Goal: Find specific page/section: Find specific page/section

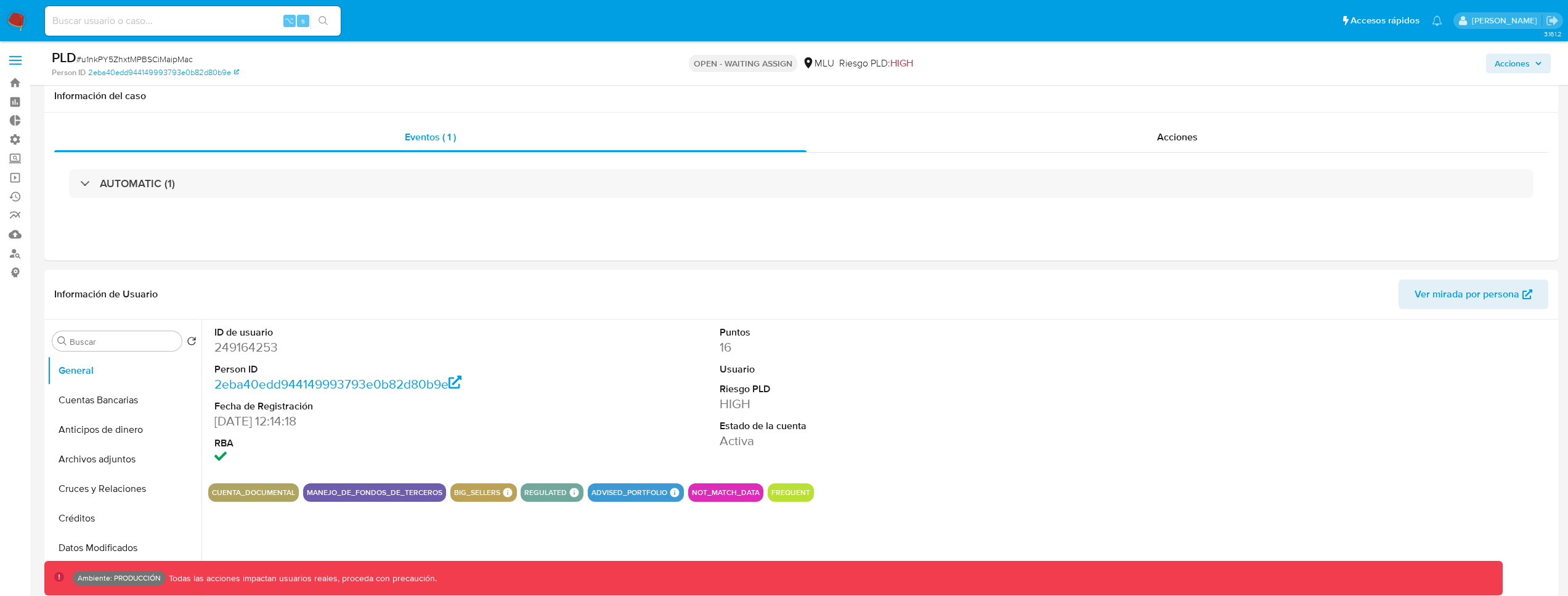
select select "10"
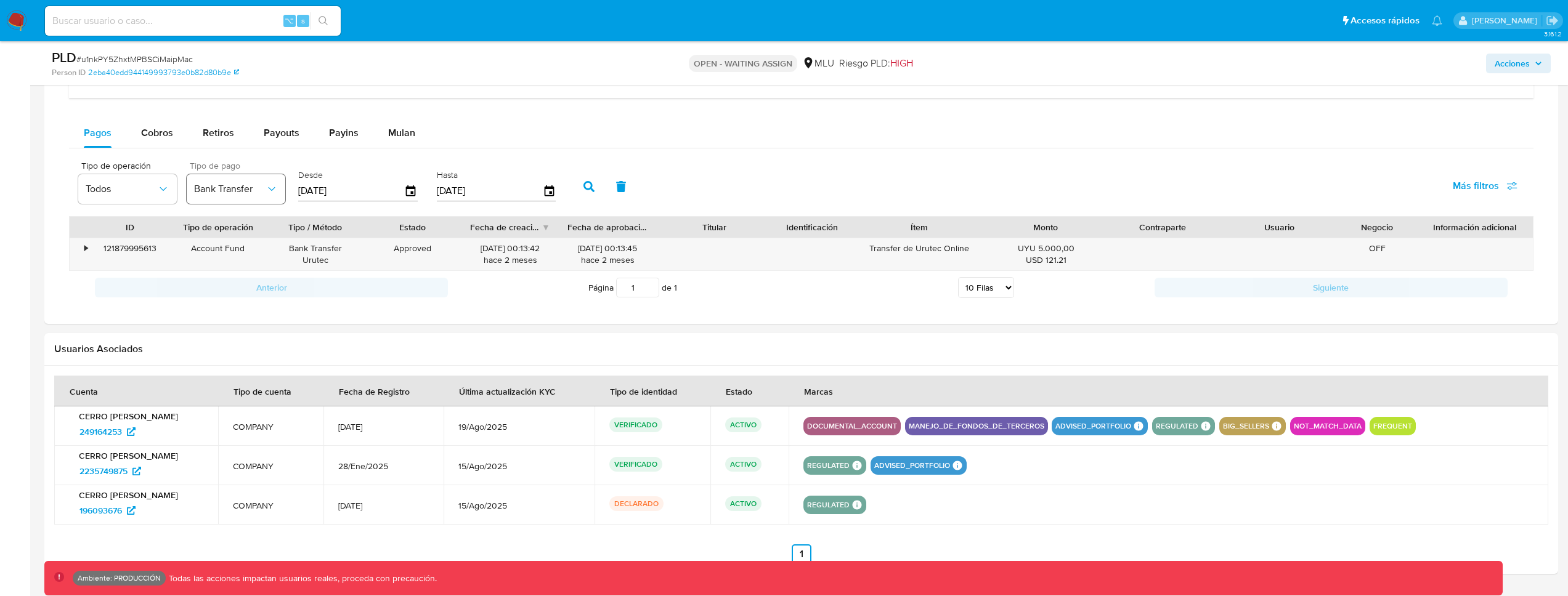
scroll to position [982, 0]
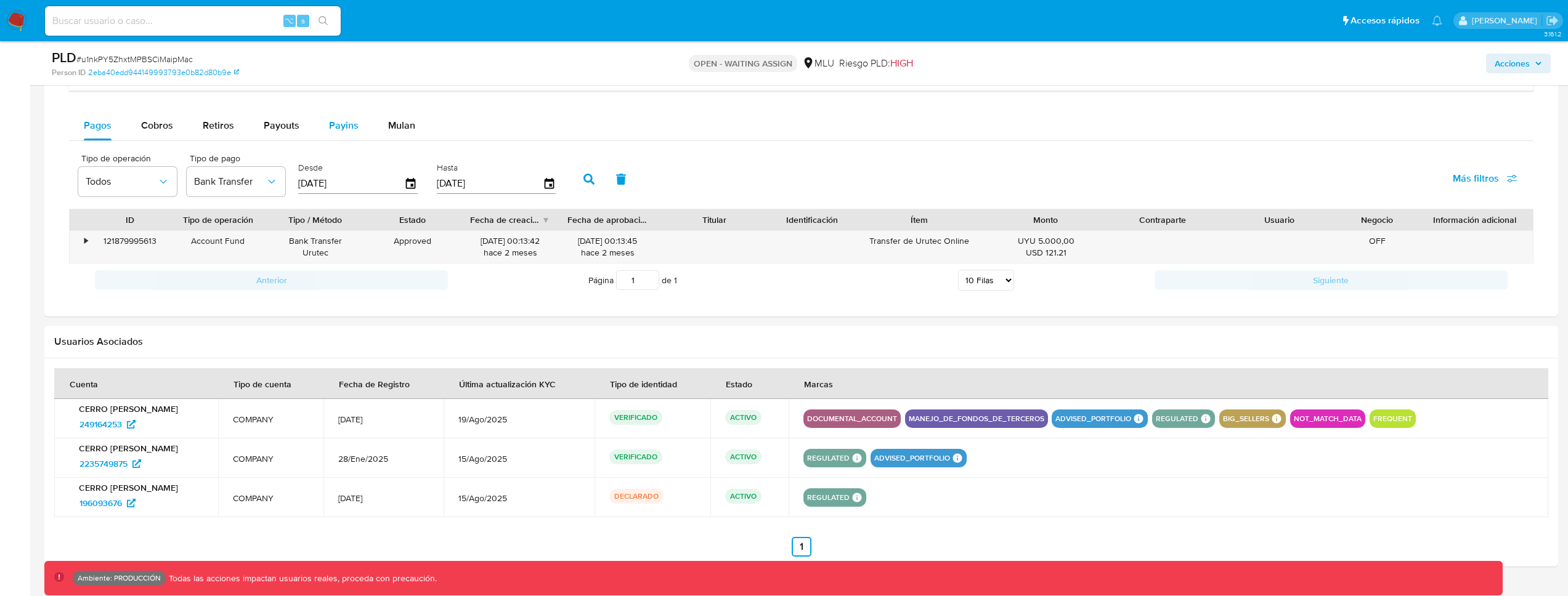
click at [329, 123] on span "Payins" at bounding box center [344, 125] width 30 height 14
select select "10"
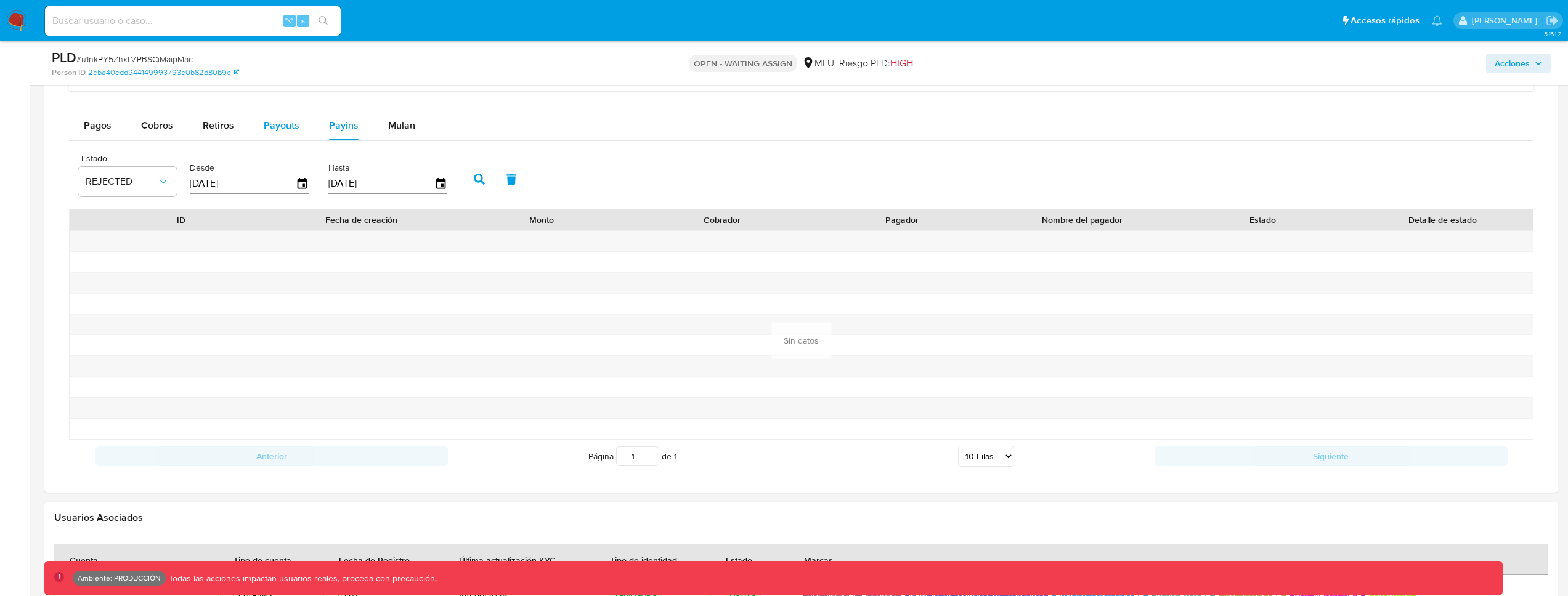
click at [292, 126] on span "Payouts" at bounding box center [282, 125] width 36 height 14
select select "10"
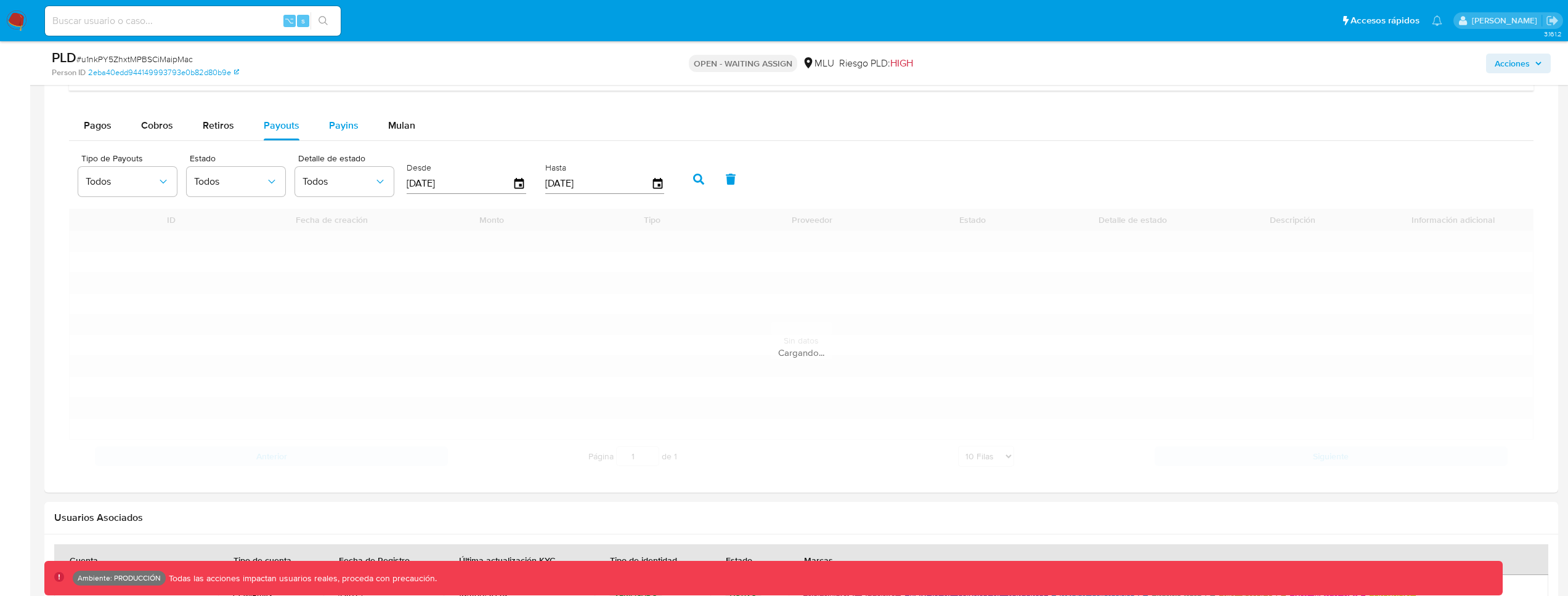
click at [336, 128] on span "Payins" at bounding box center [344, 125] width 30 height 14
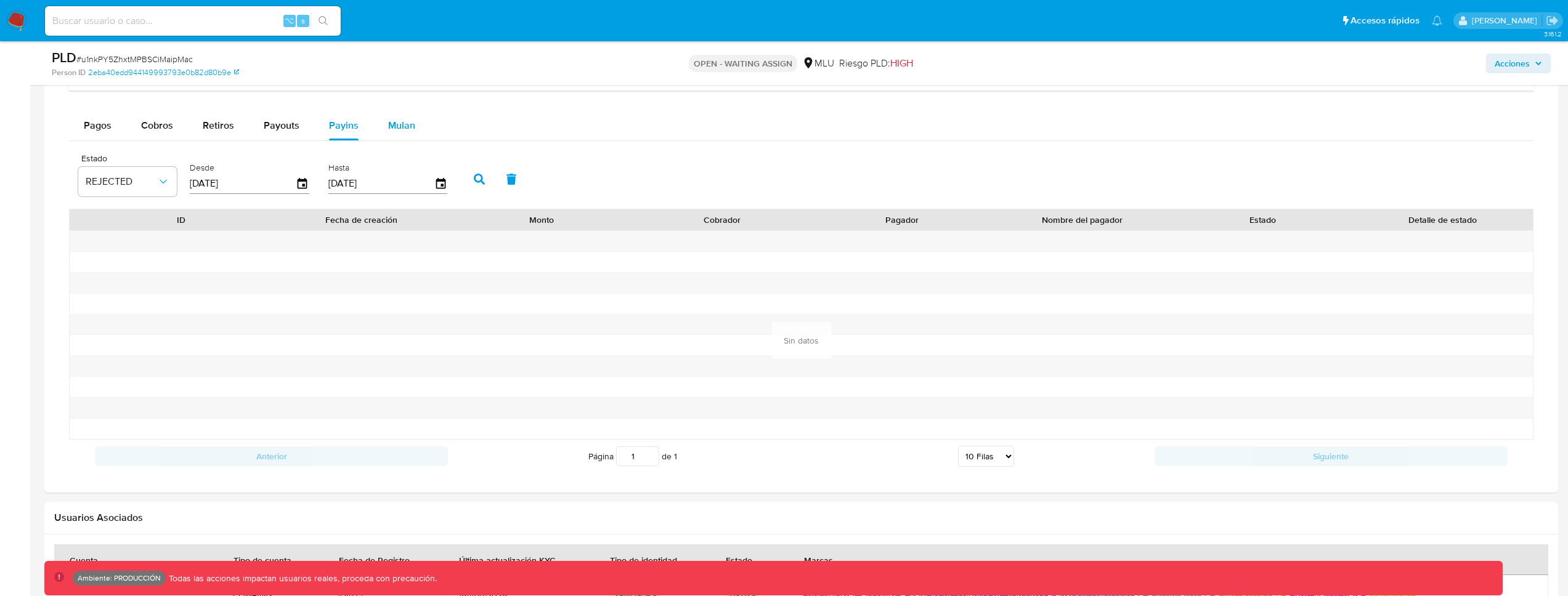
click at [398, 111] on div "Mulan" at bounding box center [402, 126] width 27 height 30
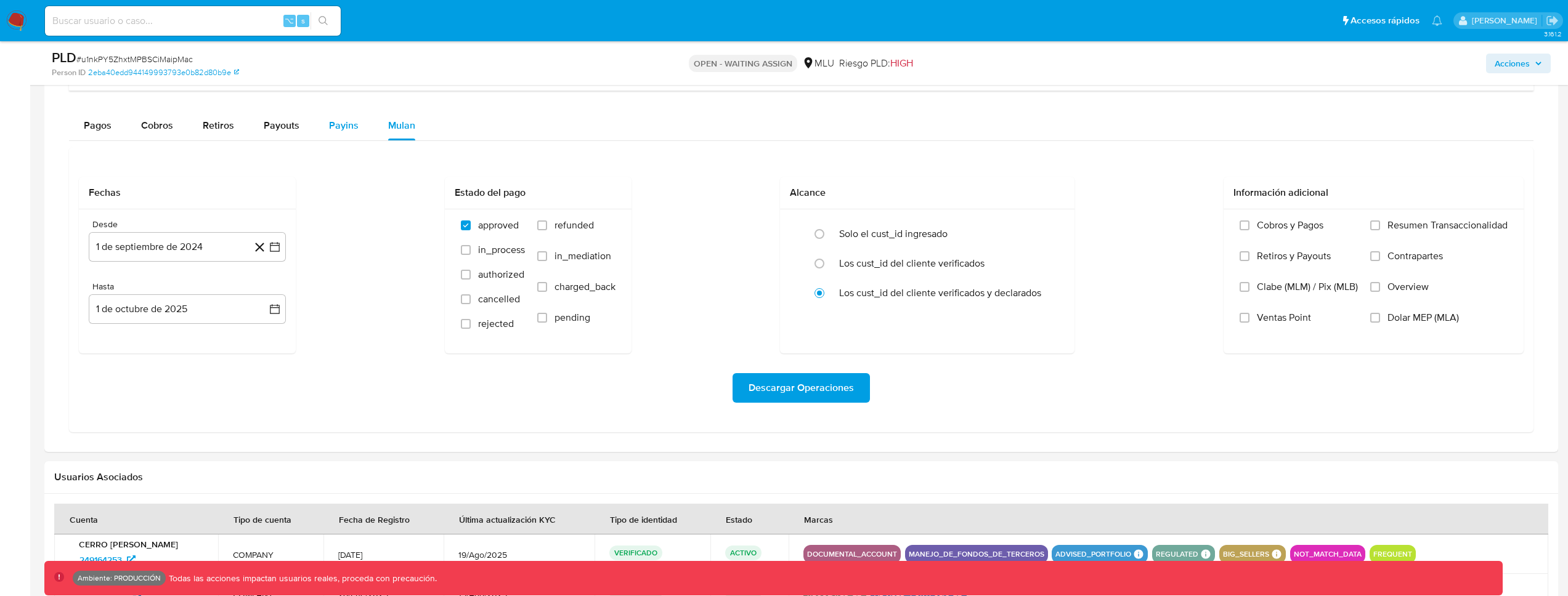
click at [340, 126] on span "Payins" at bounding box center [344, 125] width 30 height 14
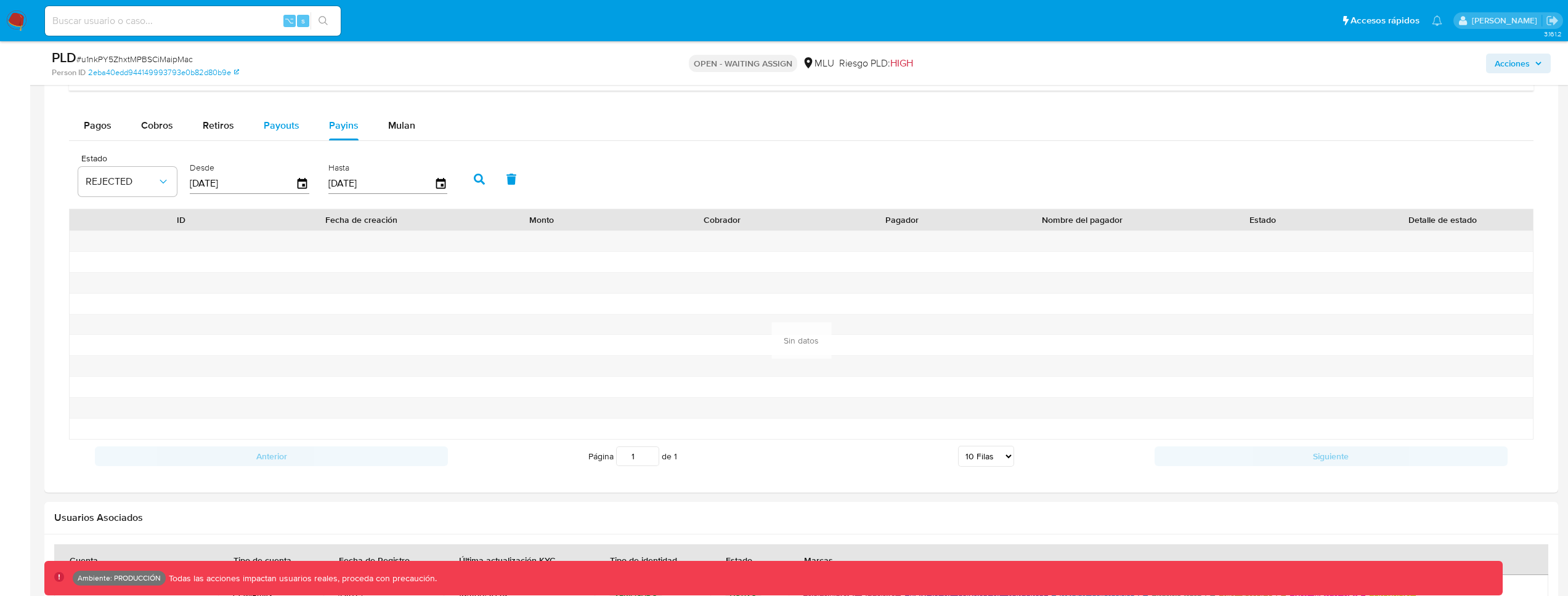
click at [288, 131] on span "Payouts" at bounding box center [282, 125] width 36 height 14
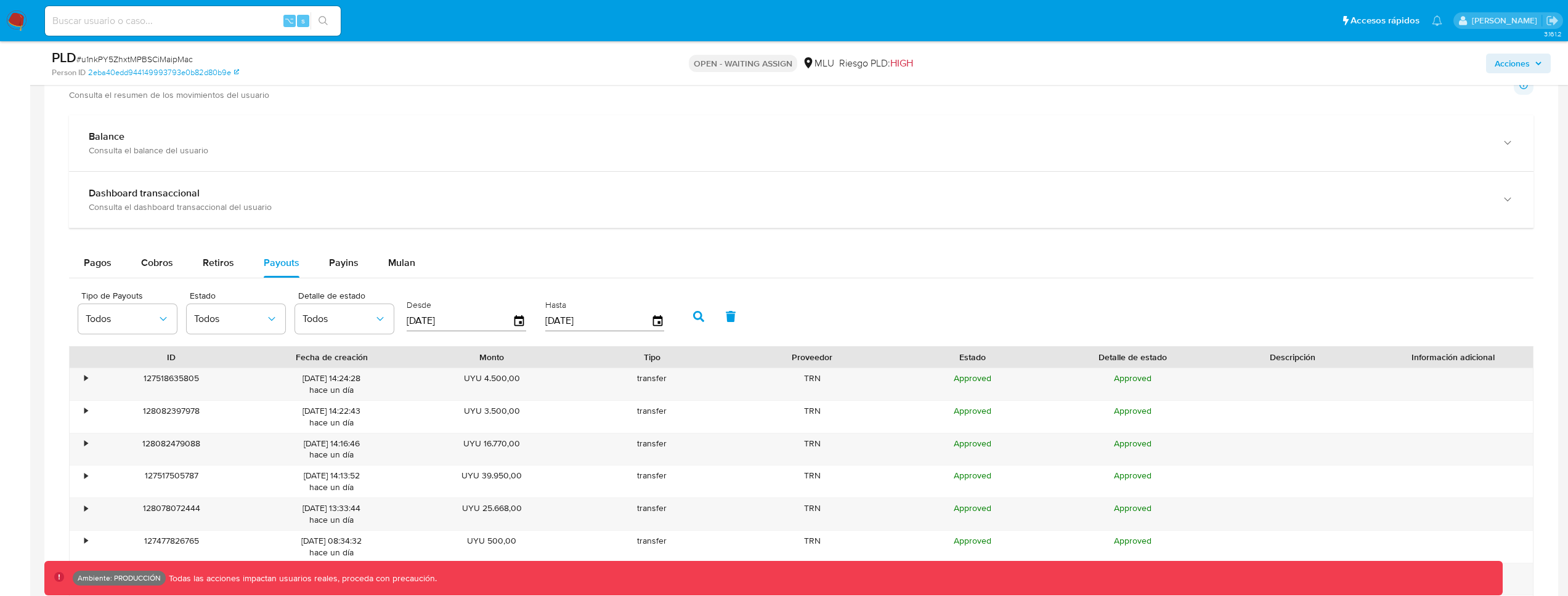
scroll to position [842, 0]
click at [345, 259] on span "Payins" at bounding box center [344, 264] width 30 height 14
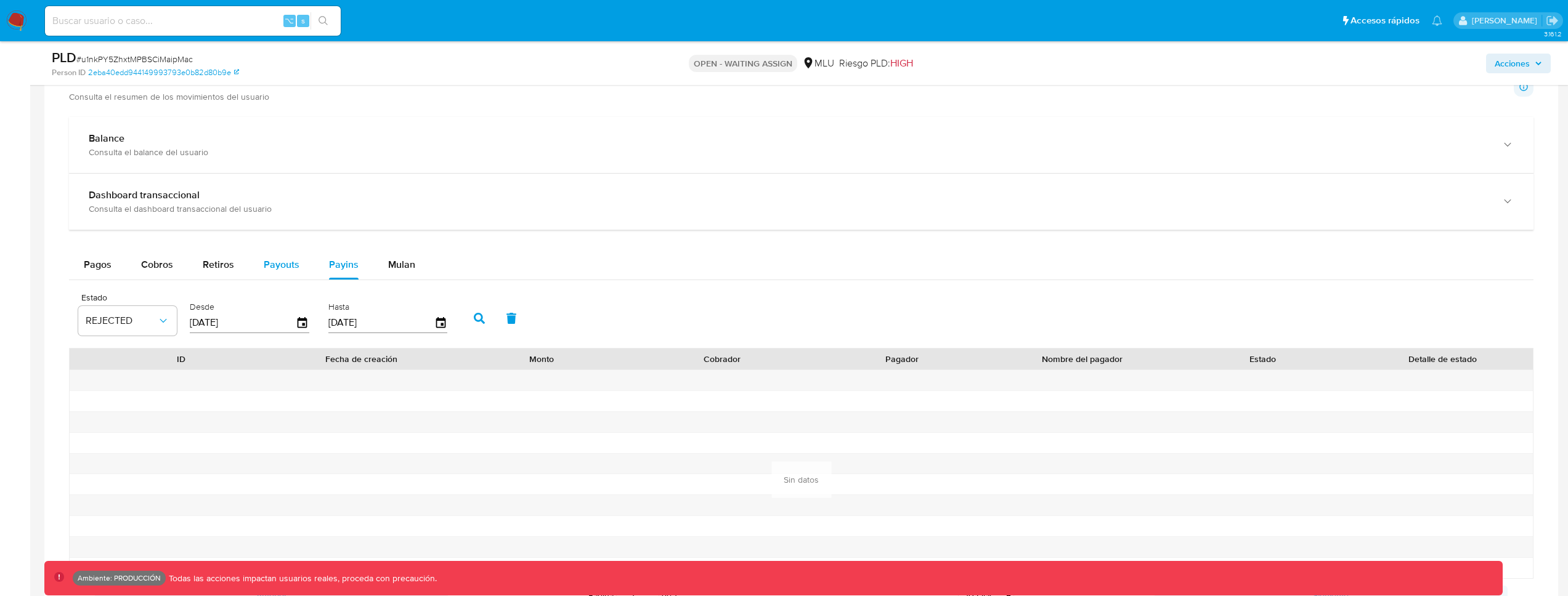
click at [274, 264] on span "Payouts" at bounding box center [282, 264] width 36 height 14
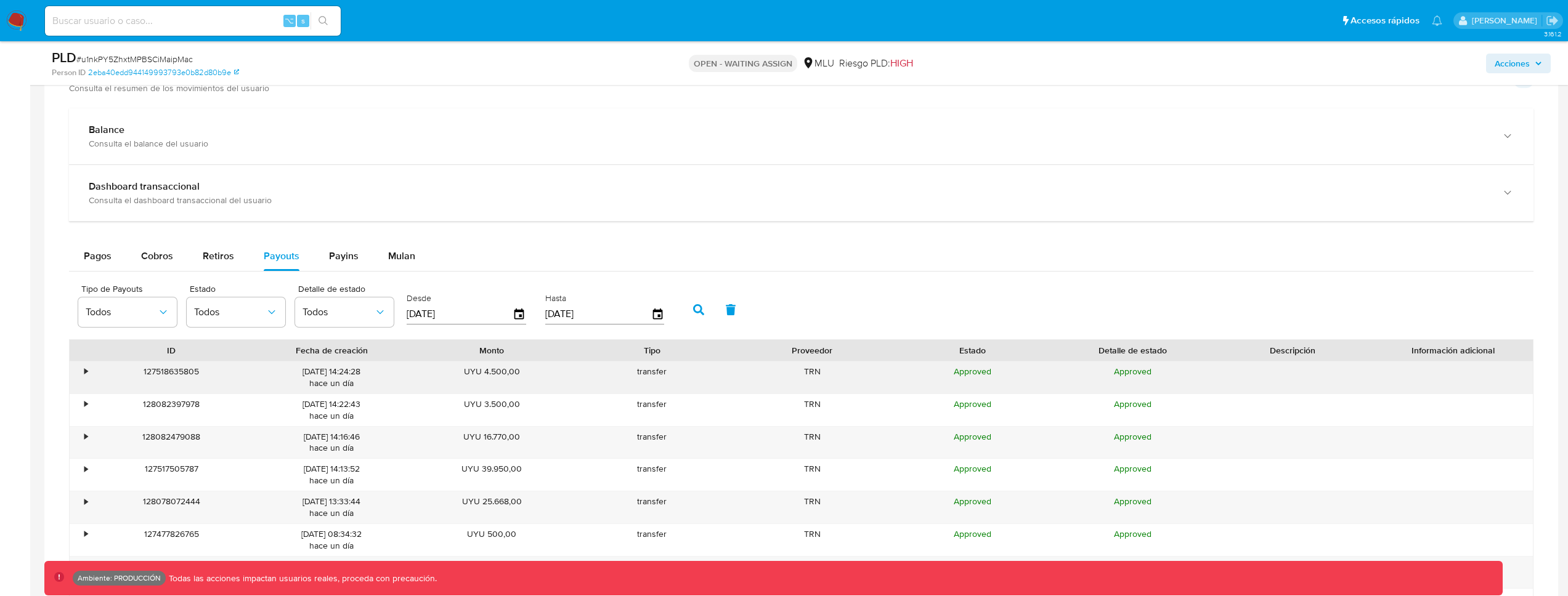
scroll to position [837, 0]
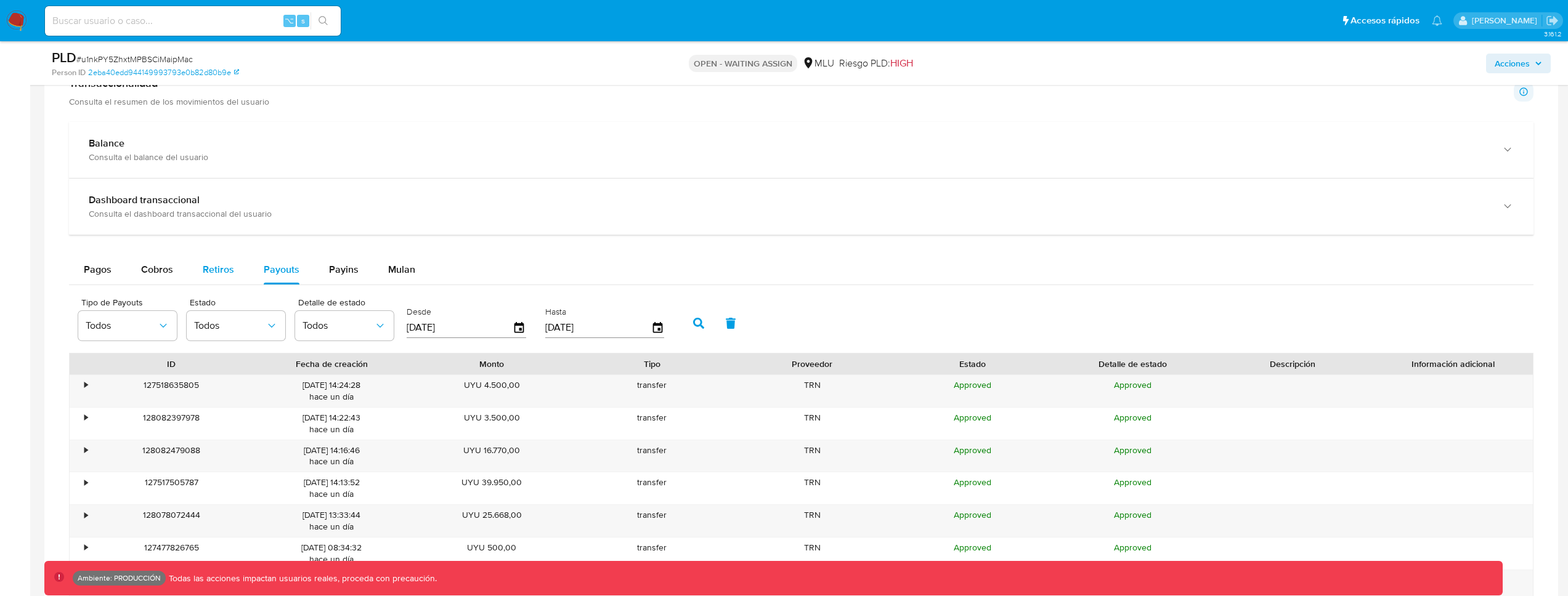
click at [220, 272] on span "Retiros" at bounding box center [218, 269] width 32 height 14
select select "10"
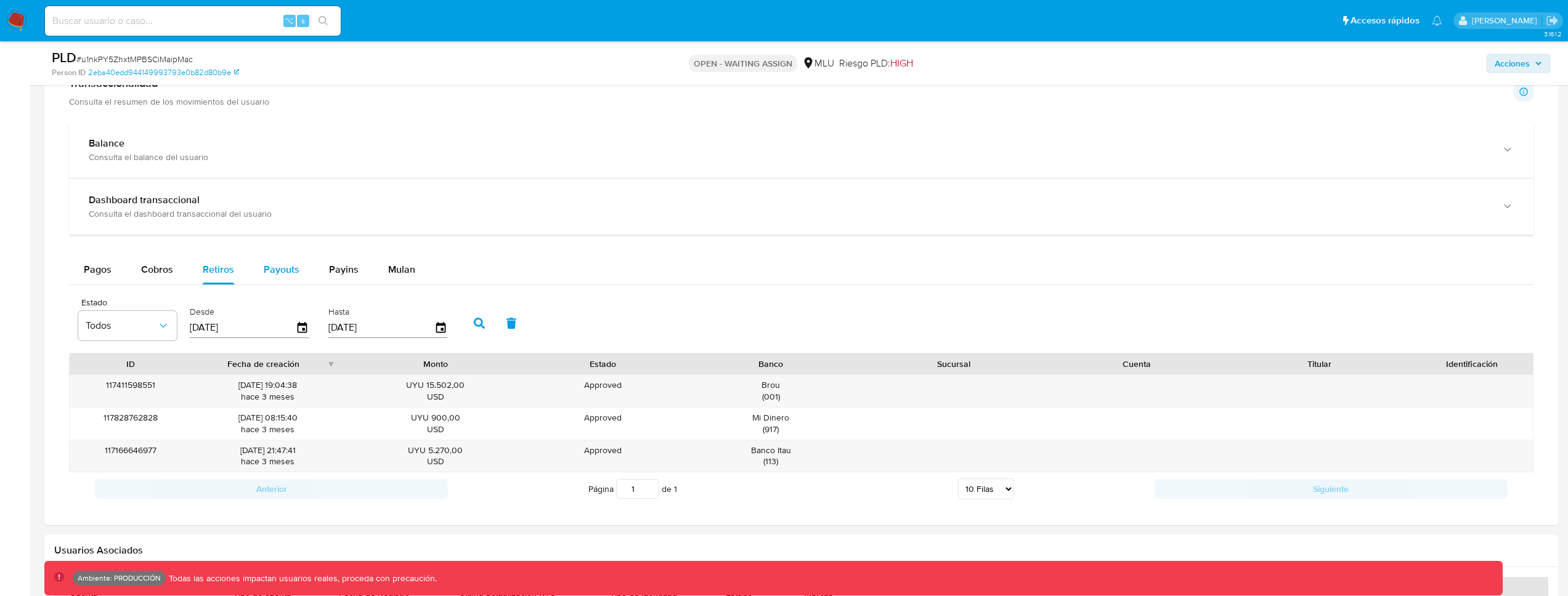
click at [295, 274] on span "Payouts" at bounding box center [282, 269] width 36 height 14
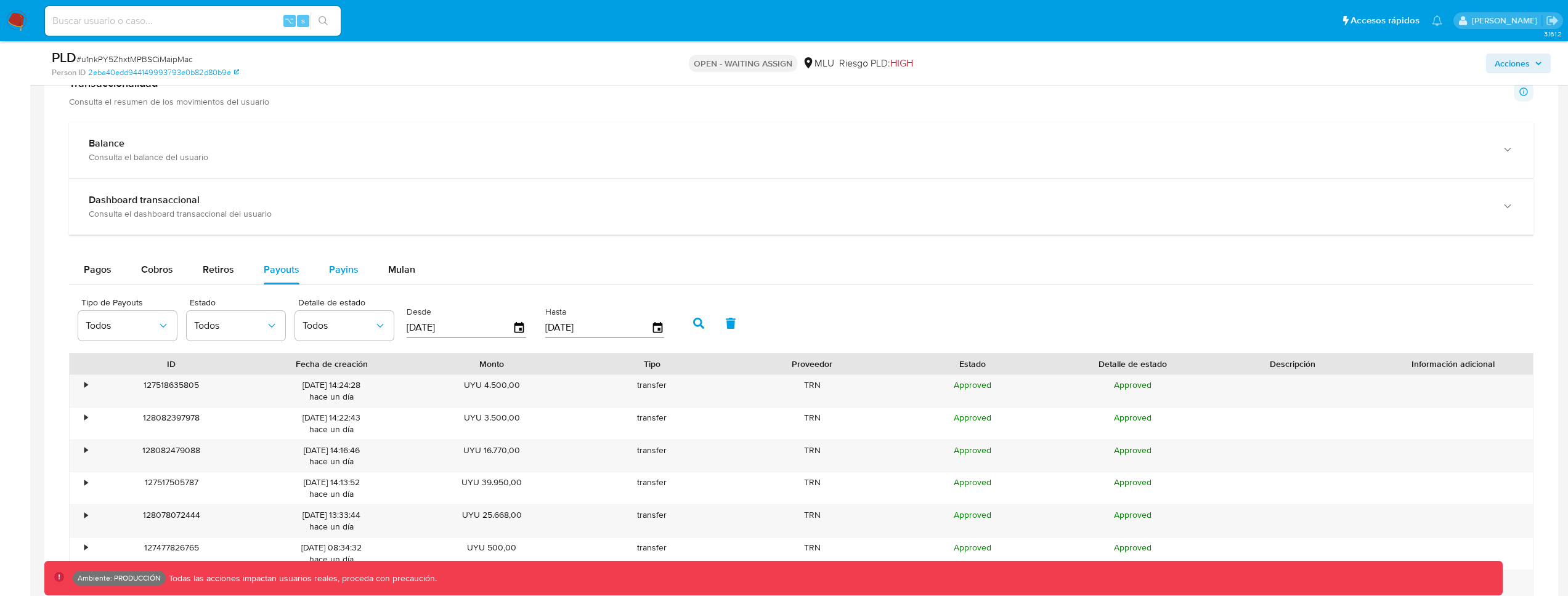
click at [337, 268] on span "Payins" at bounding box center [344, 269] width 30 height 14
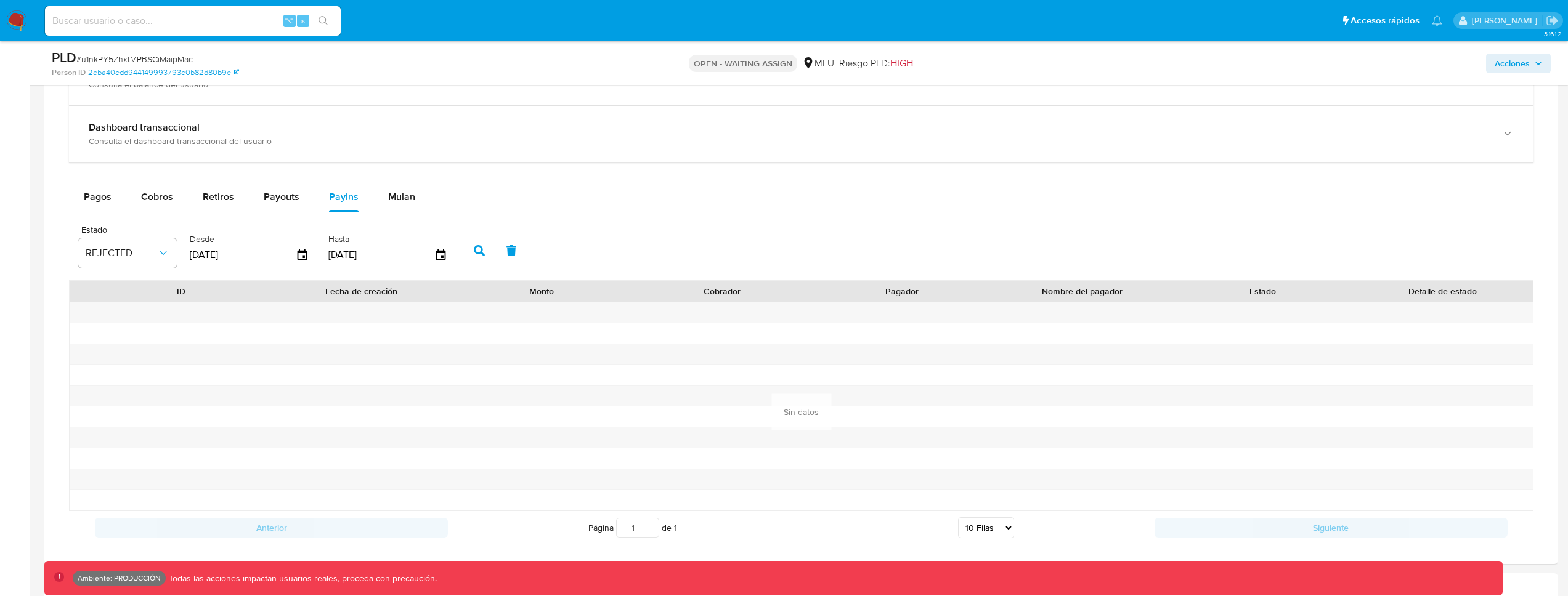
scroll to position [934, 0]
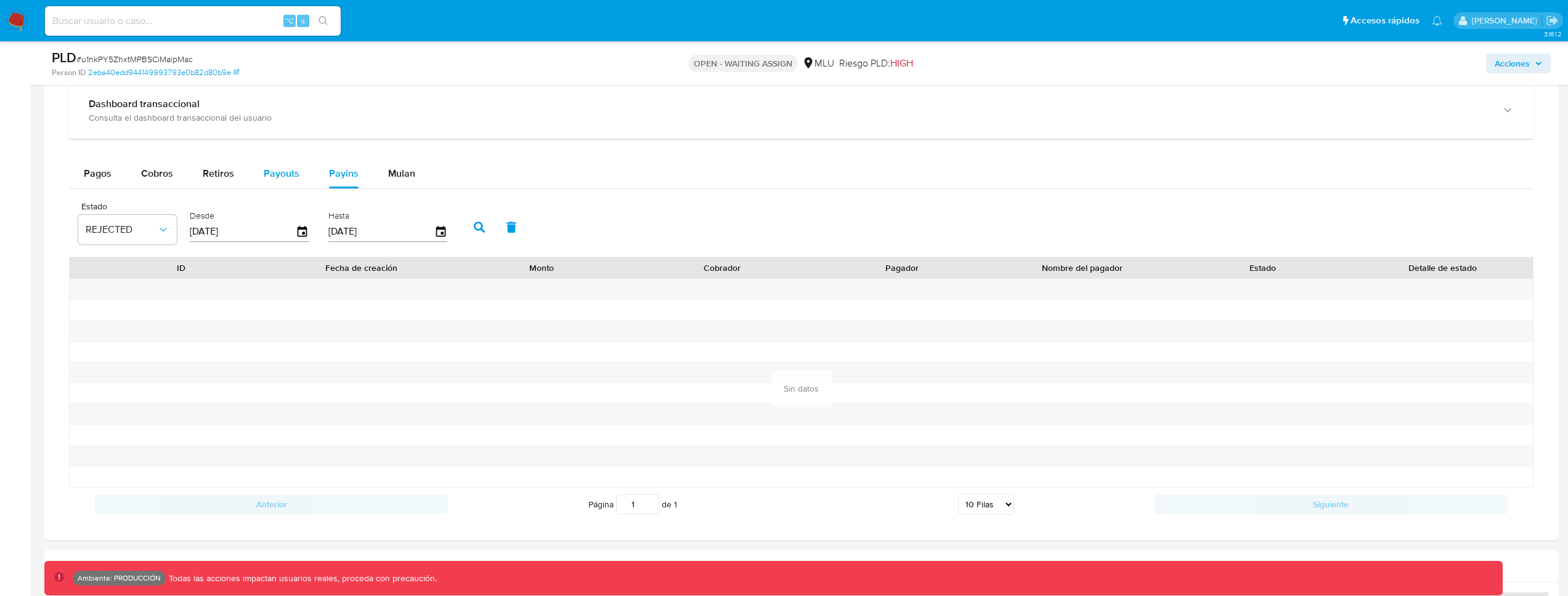
click at [297, 178] on button "Payouts" at bounding box center [281, 174] width 65 height 30
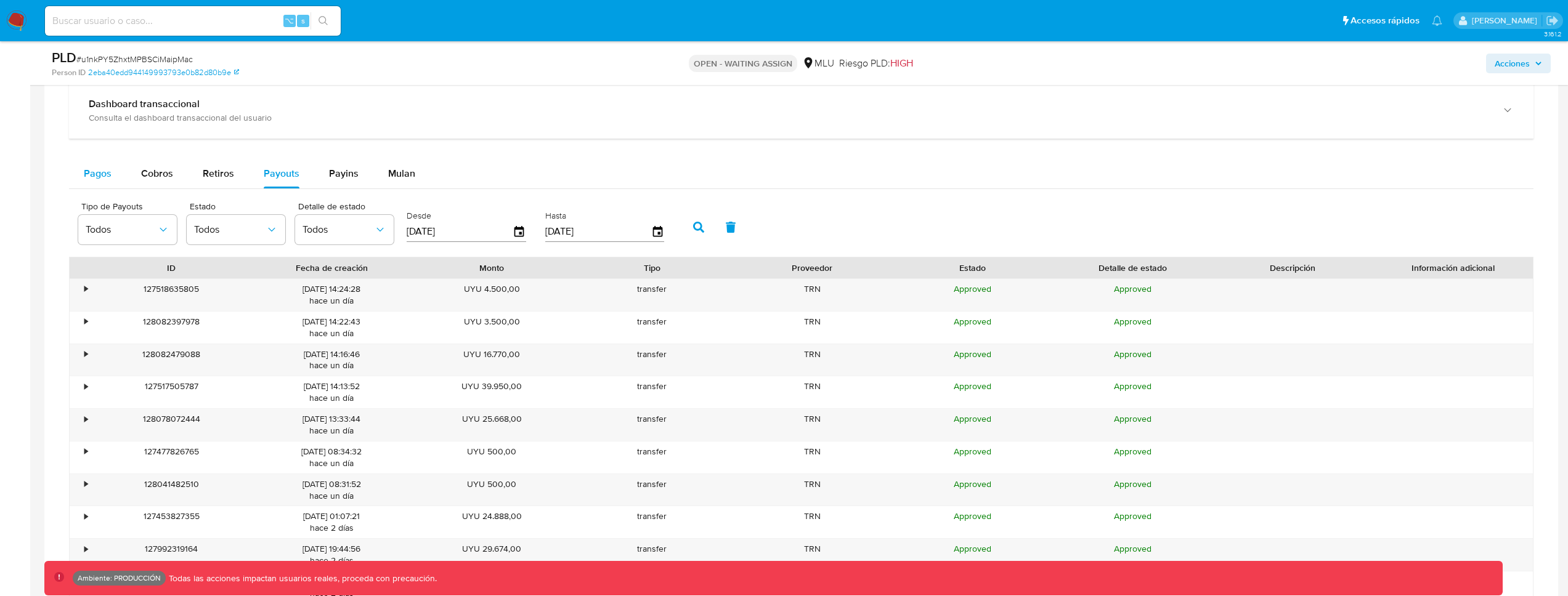
click at [106, 176] on span "Pagos" at bounding box center [97, 173] width 28 height 14
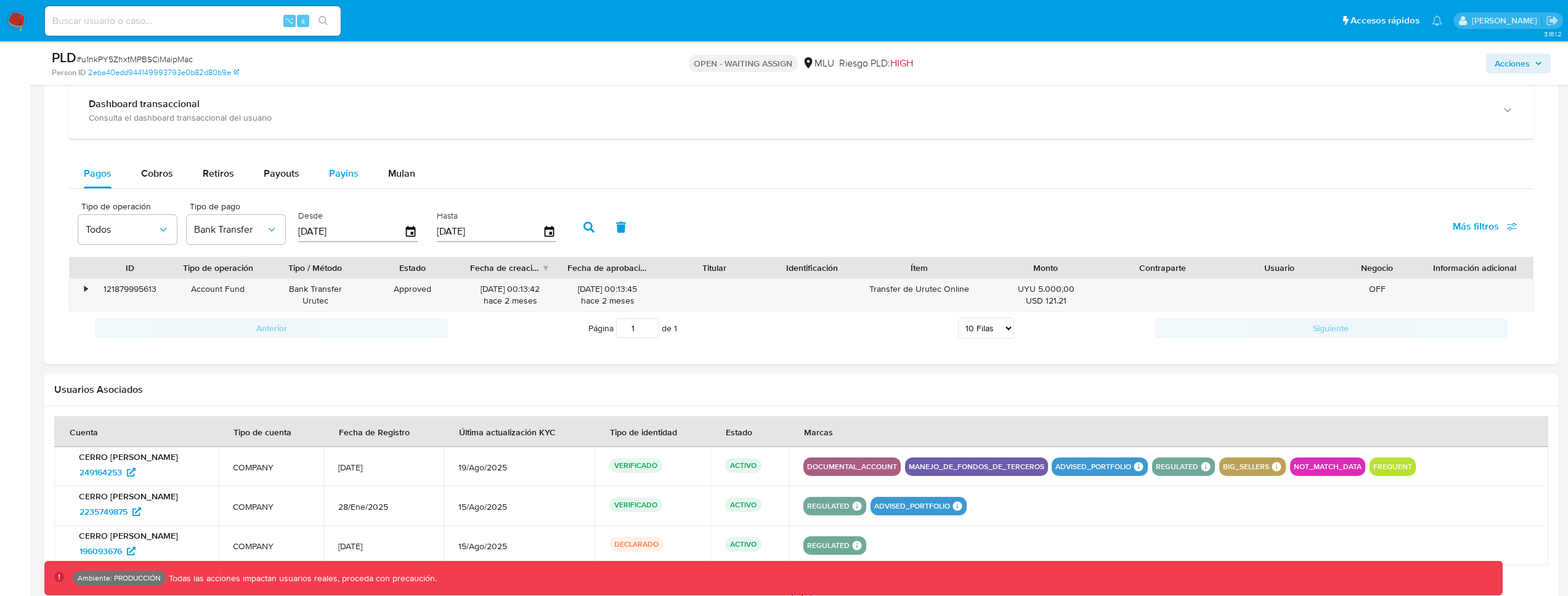
click at [314, 178] on button "Payins" at bounding box center [344, 174] width 59 height 30
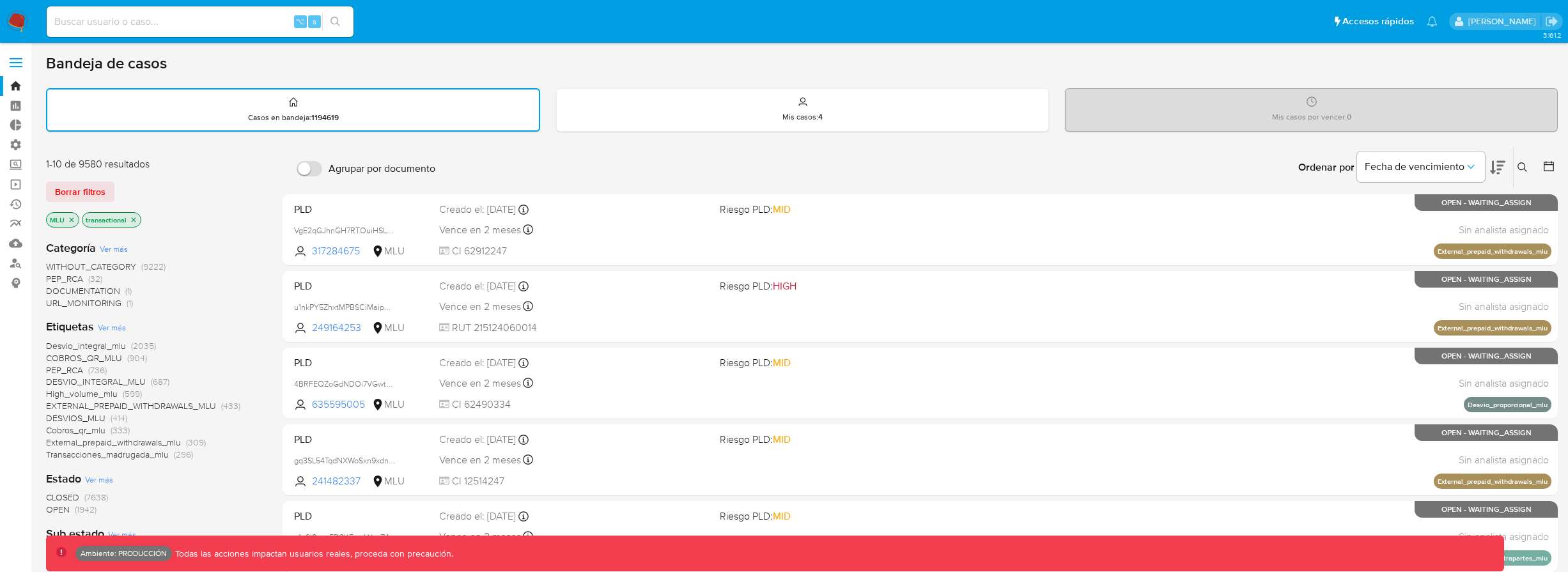
click at [152, 24] on input at bounding box center [200, 22] width 307 height 17
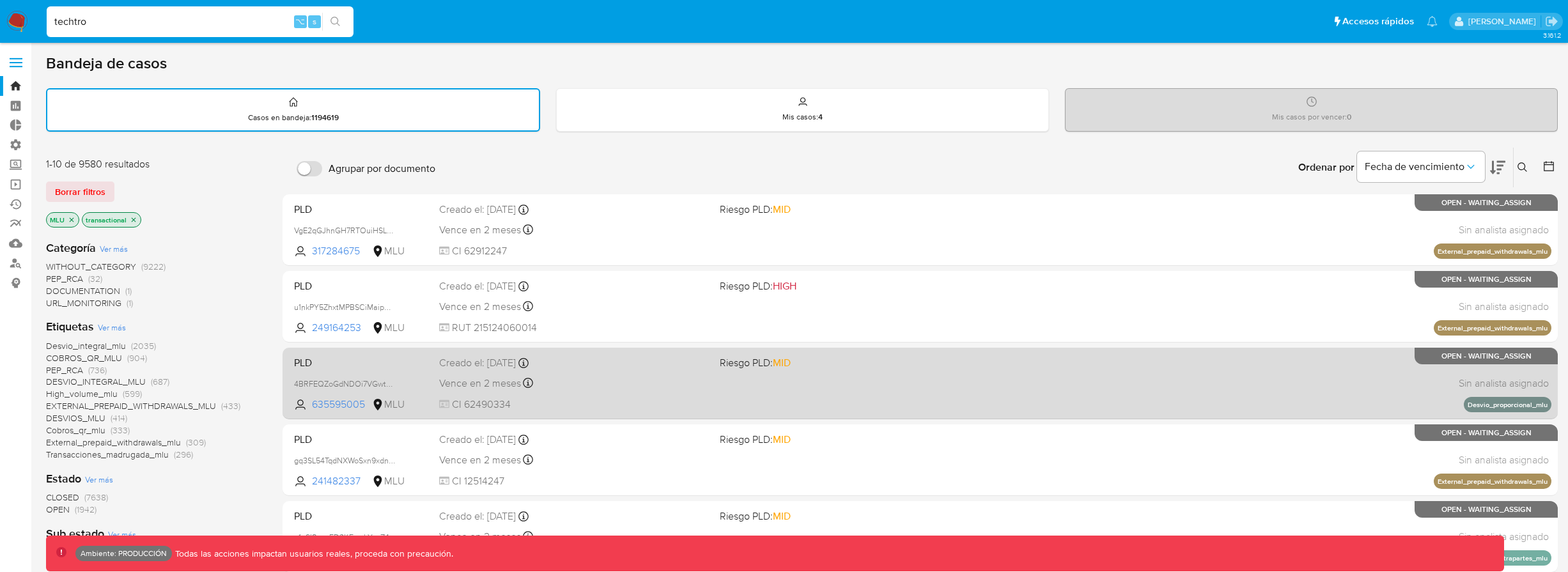
type input "techtroo"
type input "arcalis"
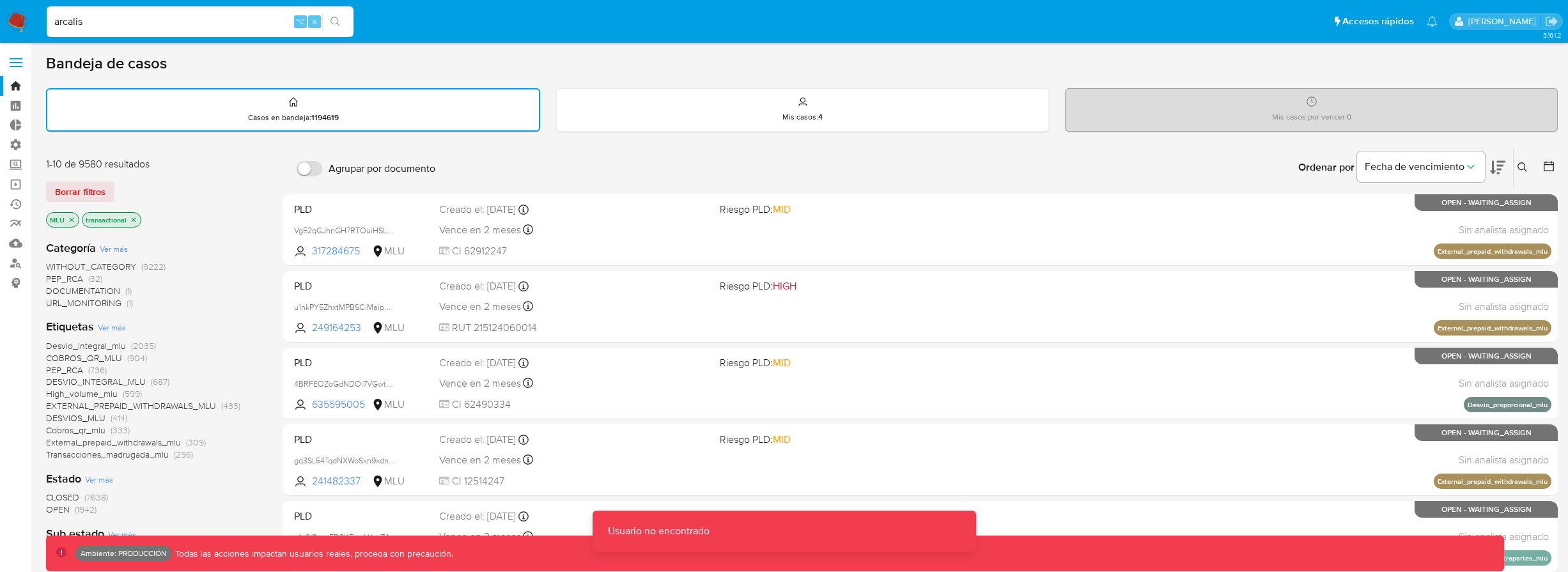
click at [113, 25] on input "arcalis" at bounding box center [200, 22] width 307 height 17
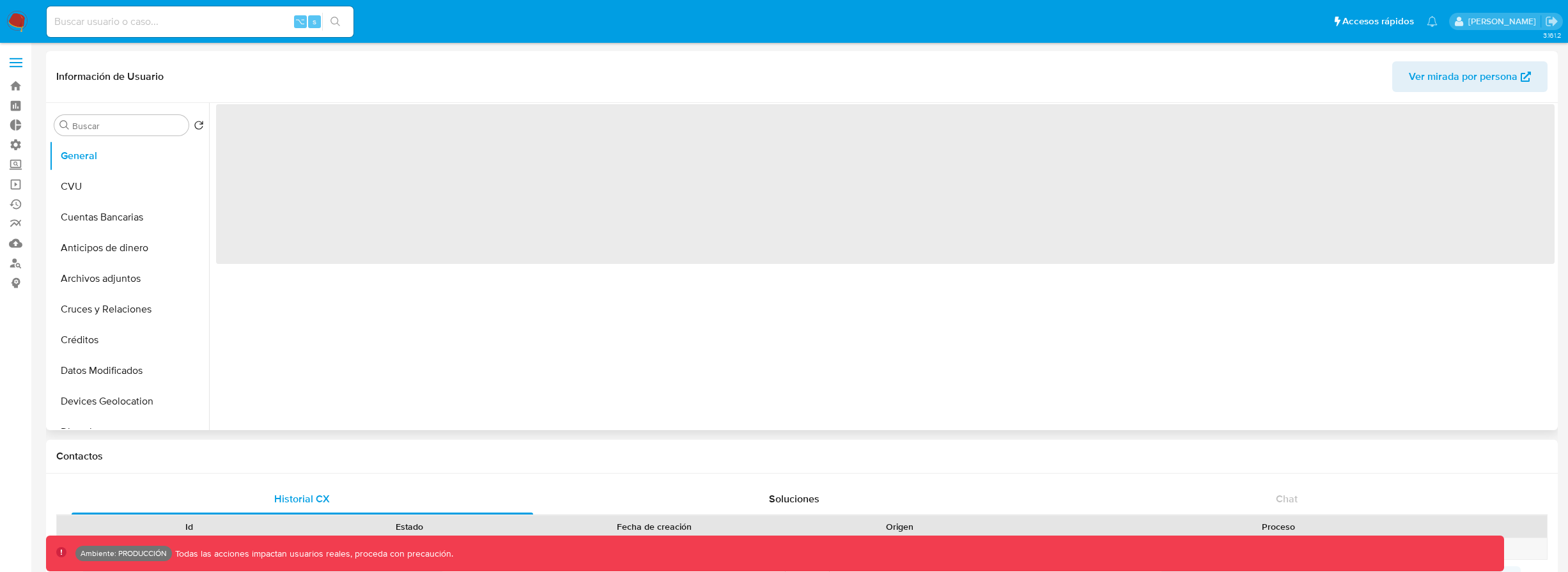
select select "10"
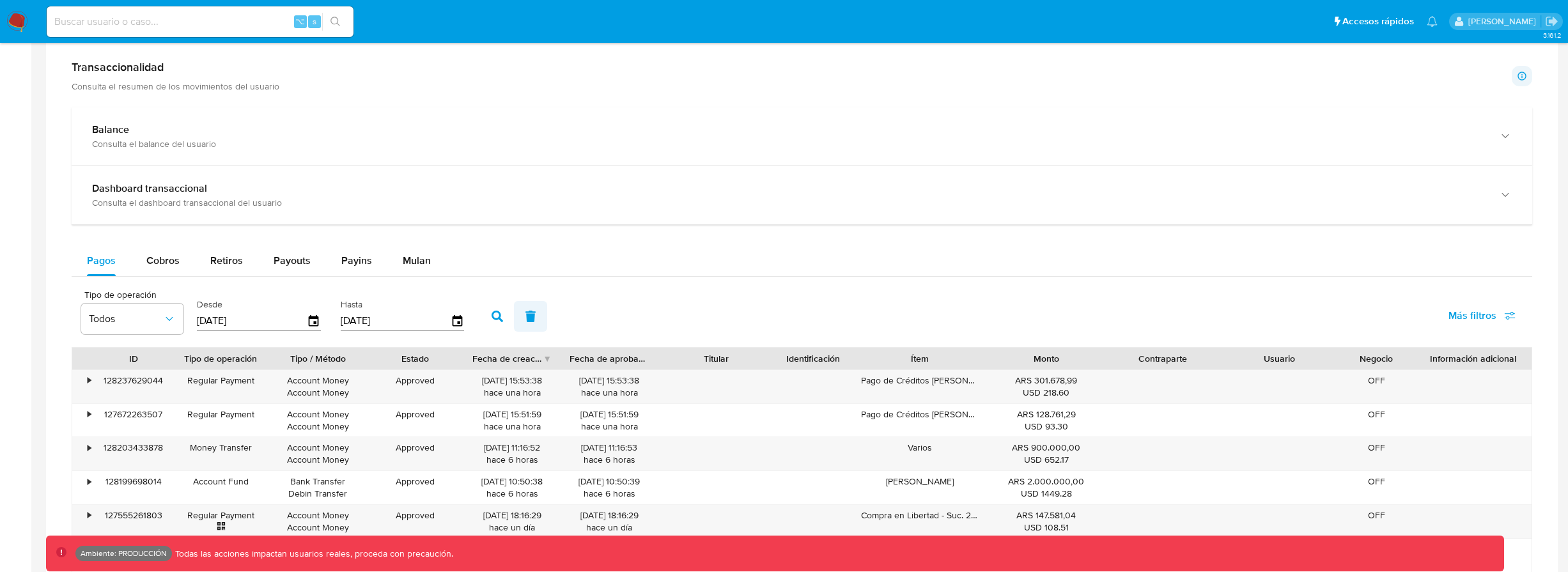
scroll to position [634, 0]
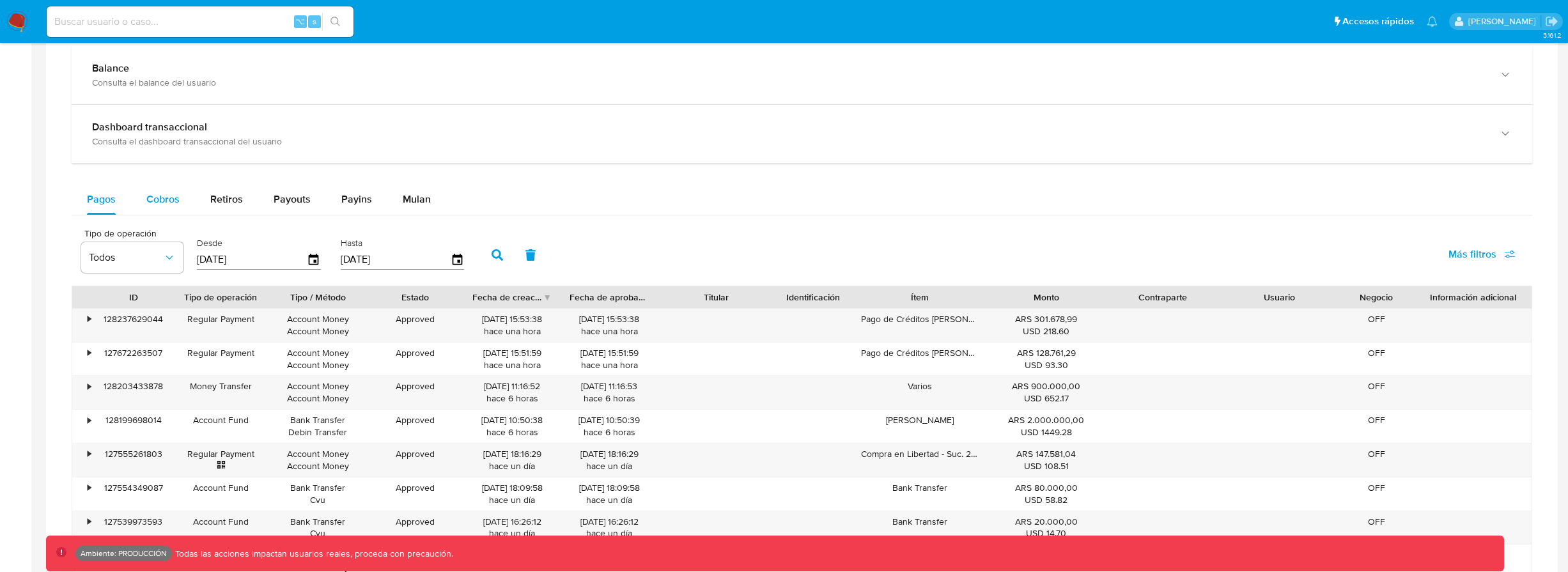
click at [184, 200] on button "Cobros" at bounding box center [163, 200] width 64 height 31
select select "10"
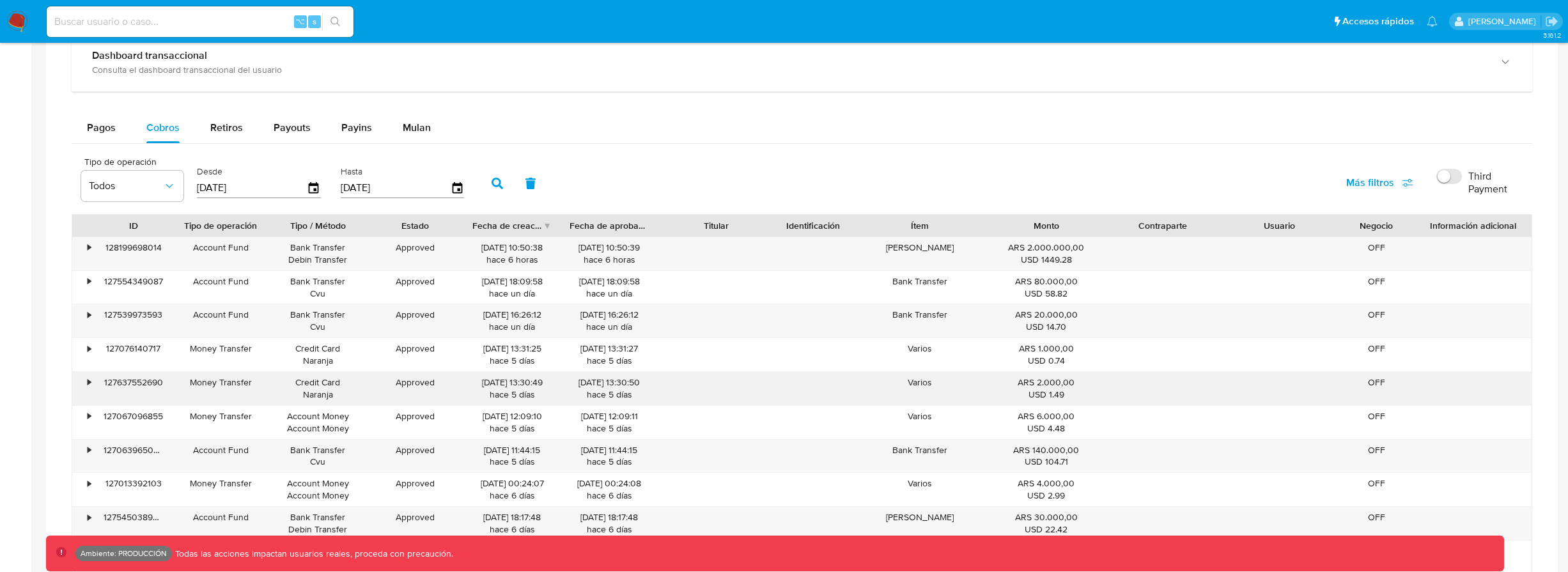
scroll to position [721, 0]
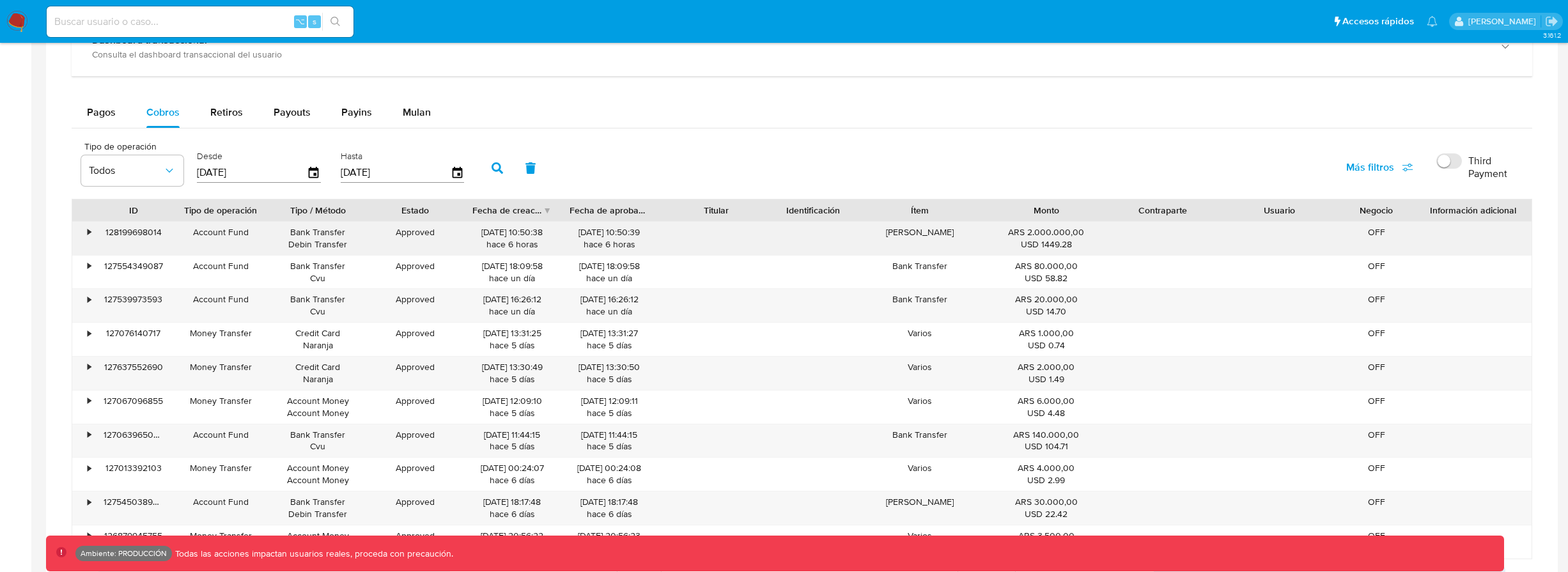
click at [91, 228] on div "•" at bounding box center [83, 238] width 22 height 33
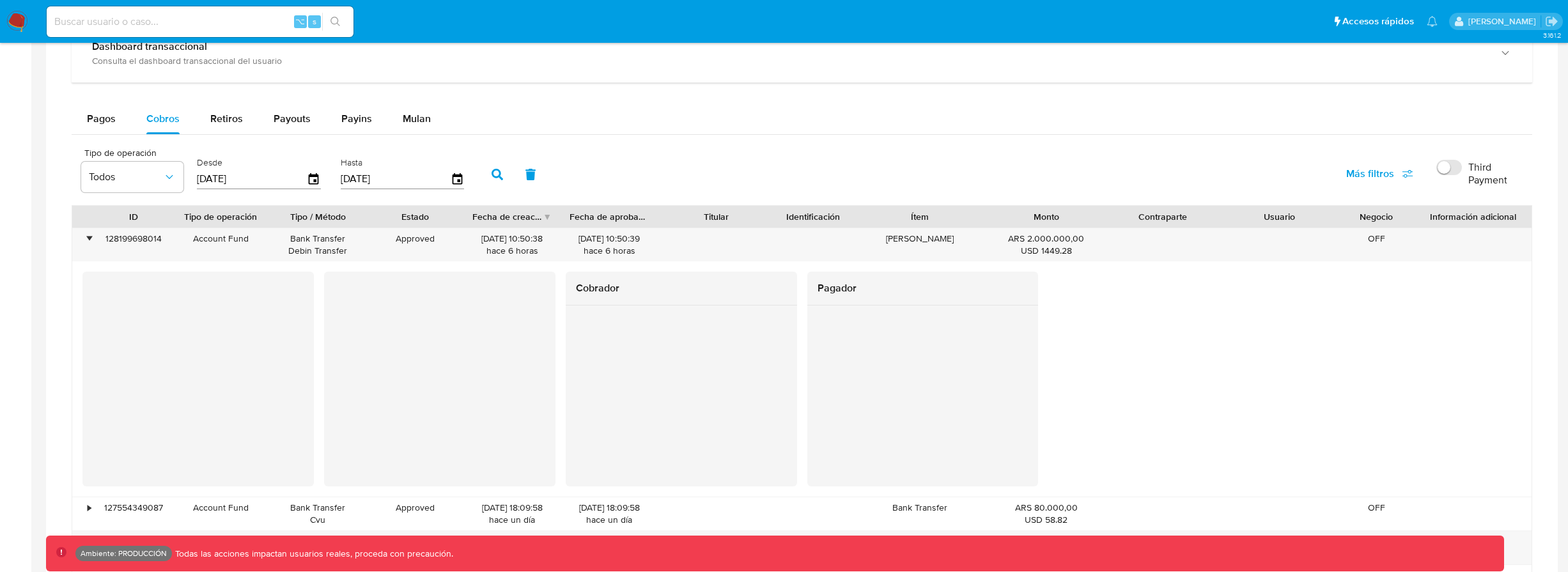
scroll to position [715, 0]
click at [83, 238] on div "•" at bounding box center [83, 245] width 22 height 33
